Goal: Task Accomplishment & Management: Complete application form

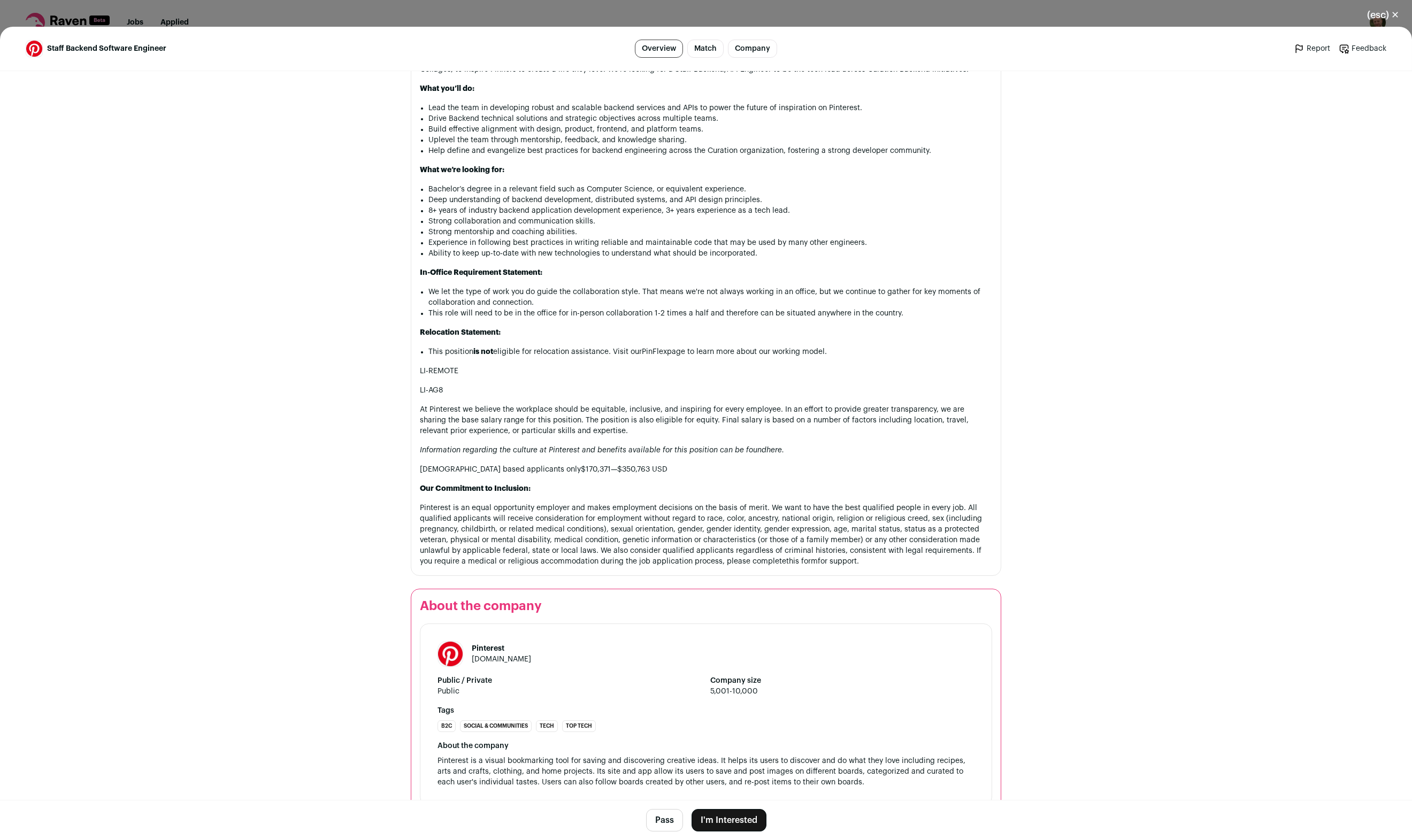
scroll to position [702, 0]
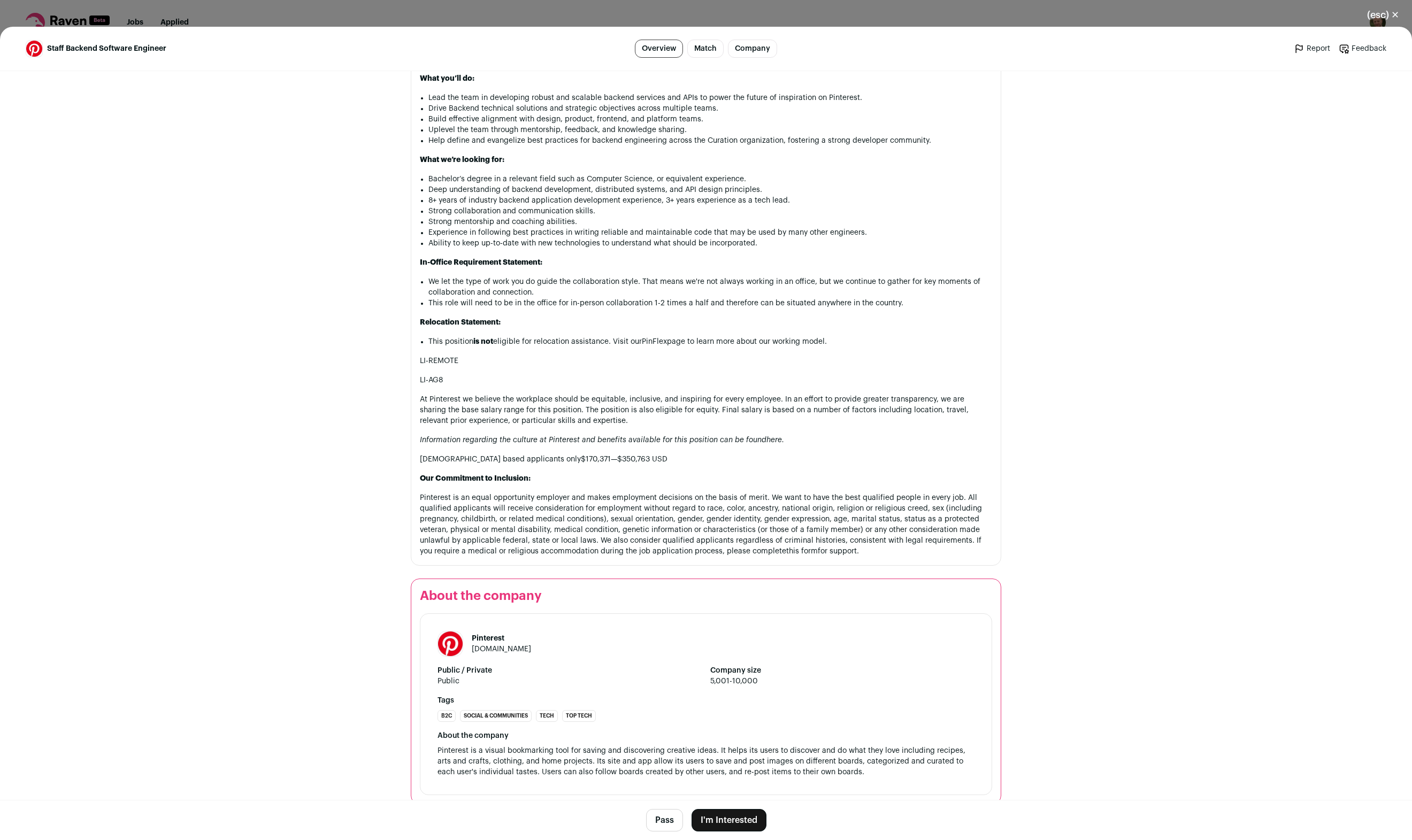
click at [729, 821] on button "I'm Interested" at bounding box center [729, 819] width 75 height 22
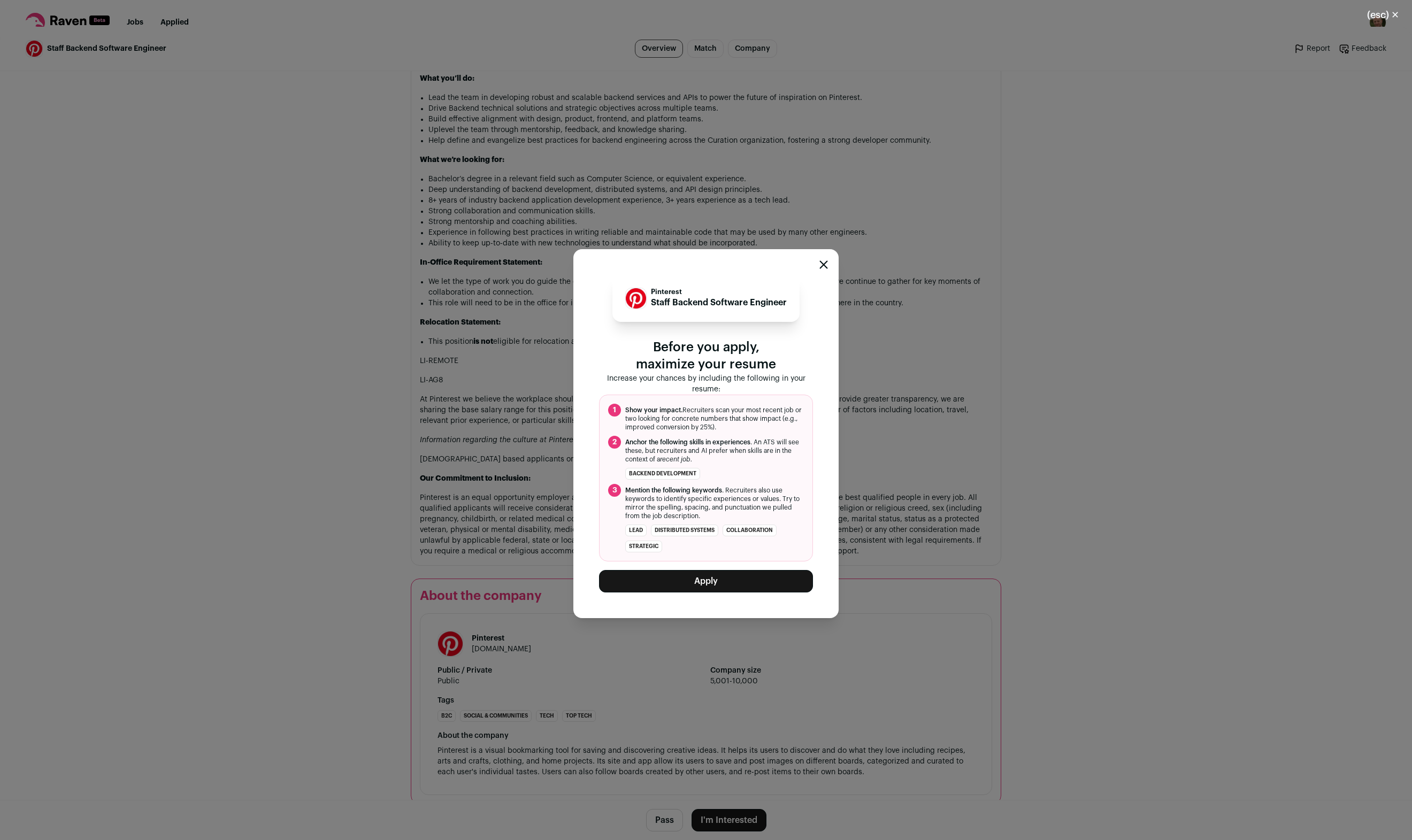
click at [786, 581] on button "Apply" at bounding box center [706, 581] width 214 height 22
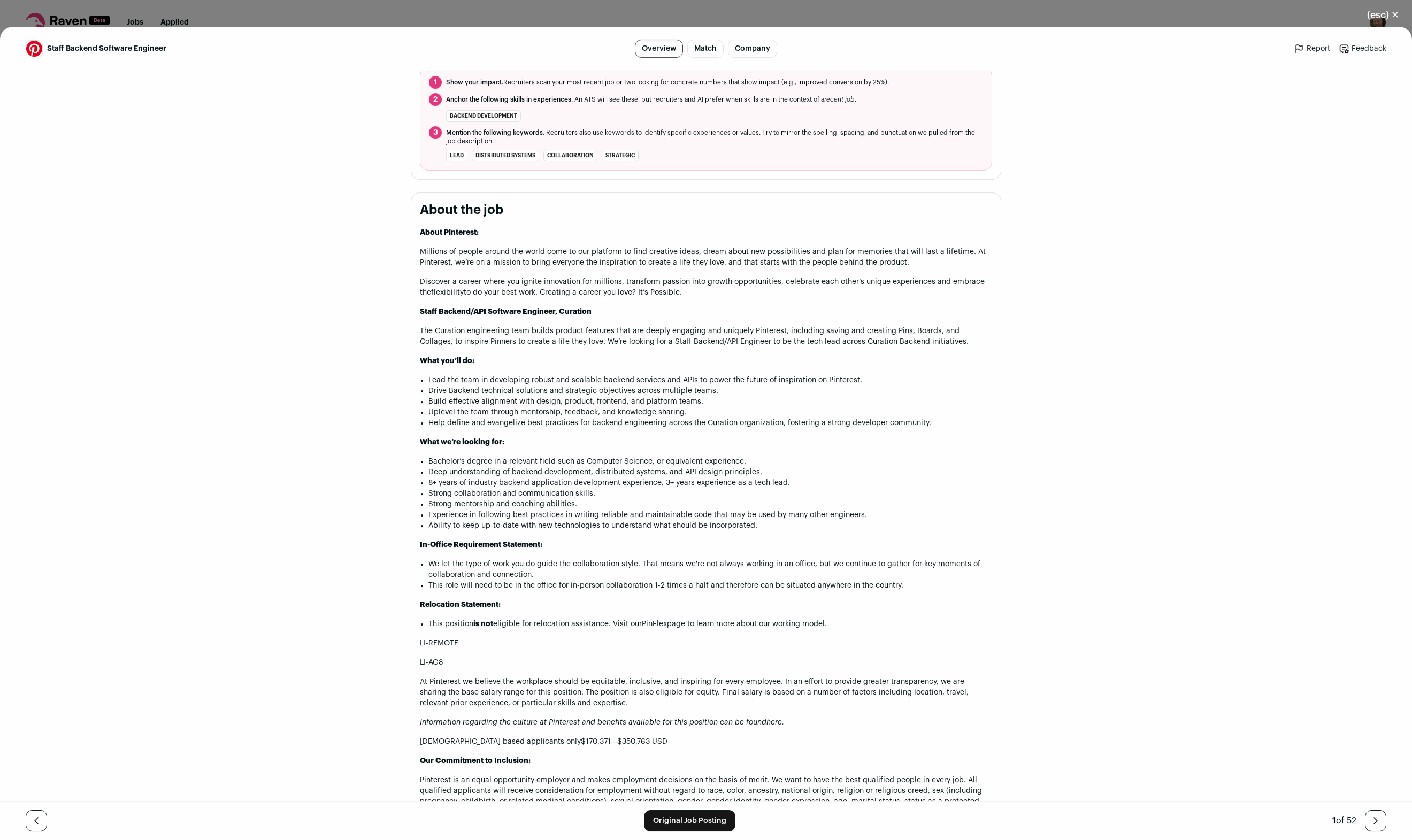
scroll to position [578, 0]
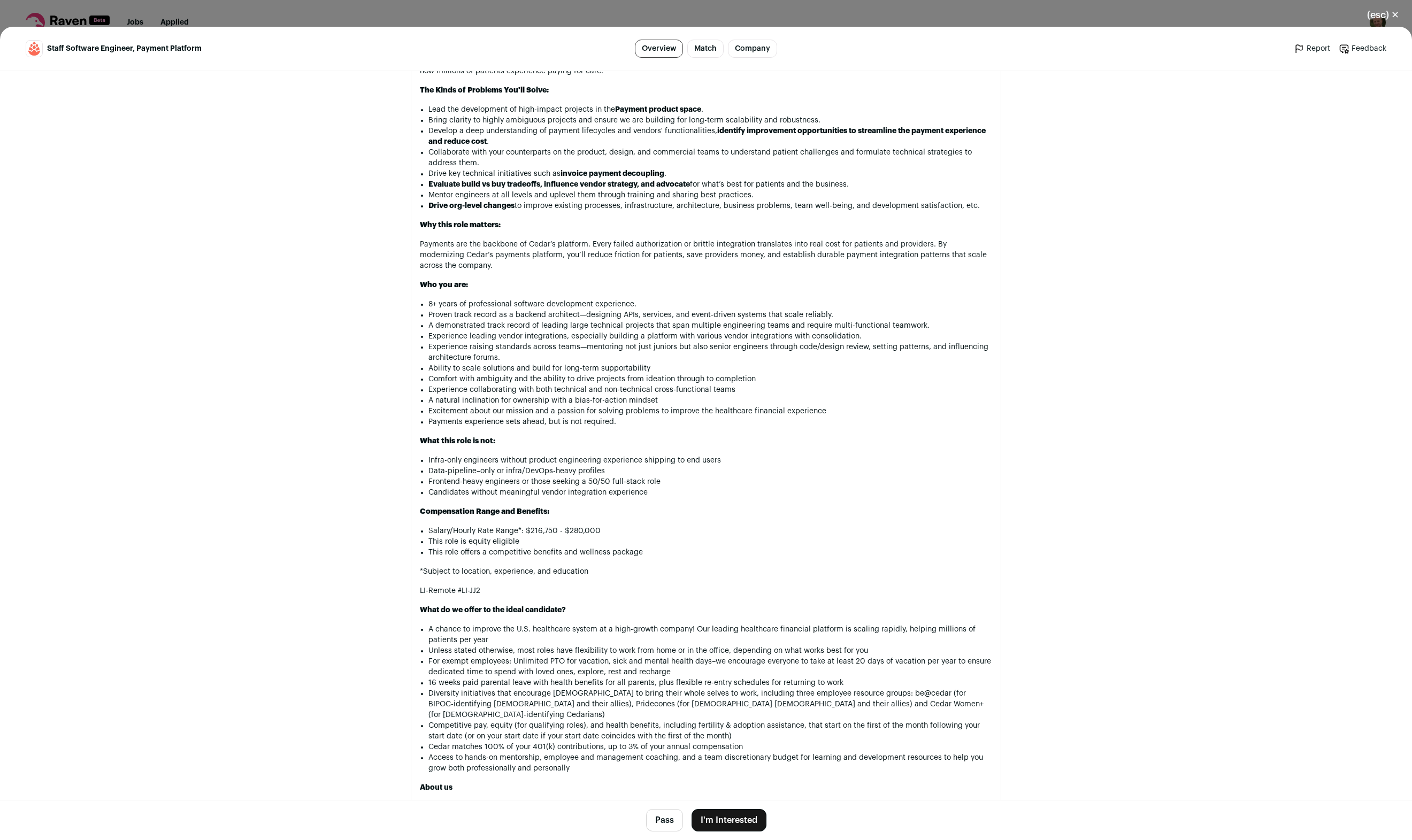
scroll to position [616, 0]
